Goal: Navigation & Orientation: Find specific page/section

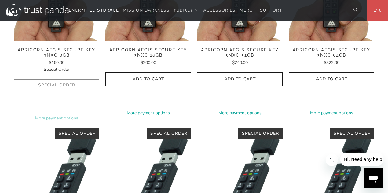
scroll to position [163, 0]
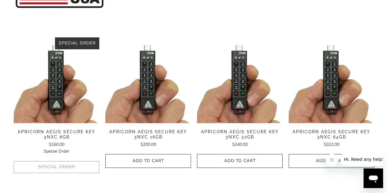
click at [132, 131] on span "Apricorn Aegis Secure Key 3NXC 16GB" at bounding box center [149, 134] width 86 height 10
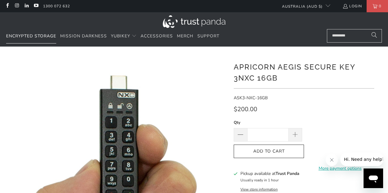
click at [17, 39] on link "Encrypted Storage" at bounding box center [31, 36] width 50 height 14
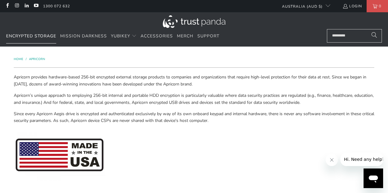
click at [39, 39] on link "Encrypted Storage" at bounding box center [31, 36] width 50 height 14
